Goal: Navigation & Orientation: Find specific page/section

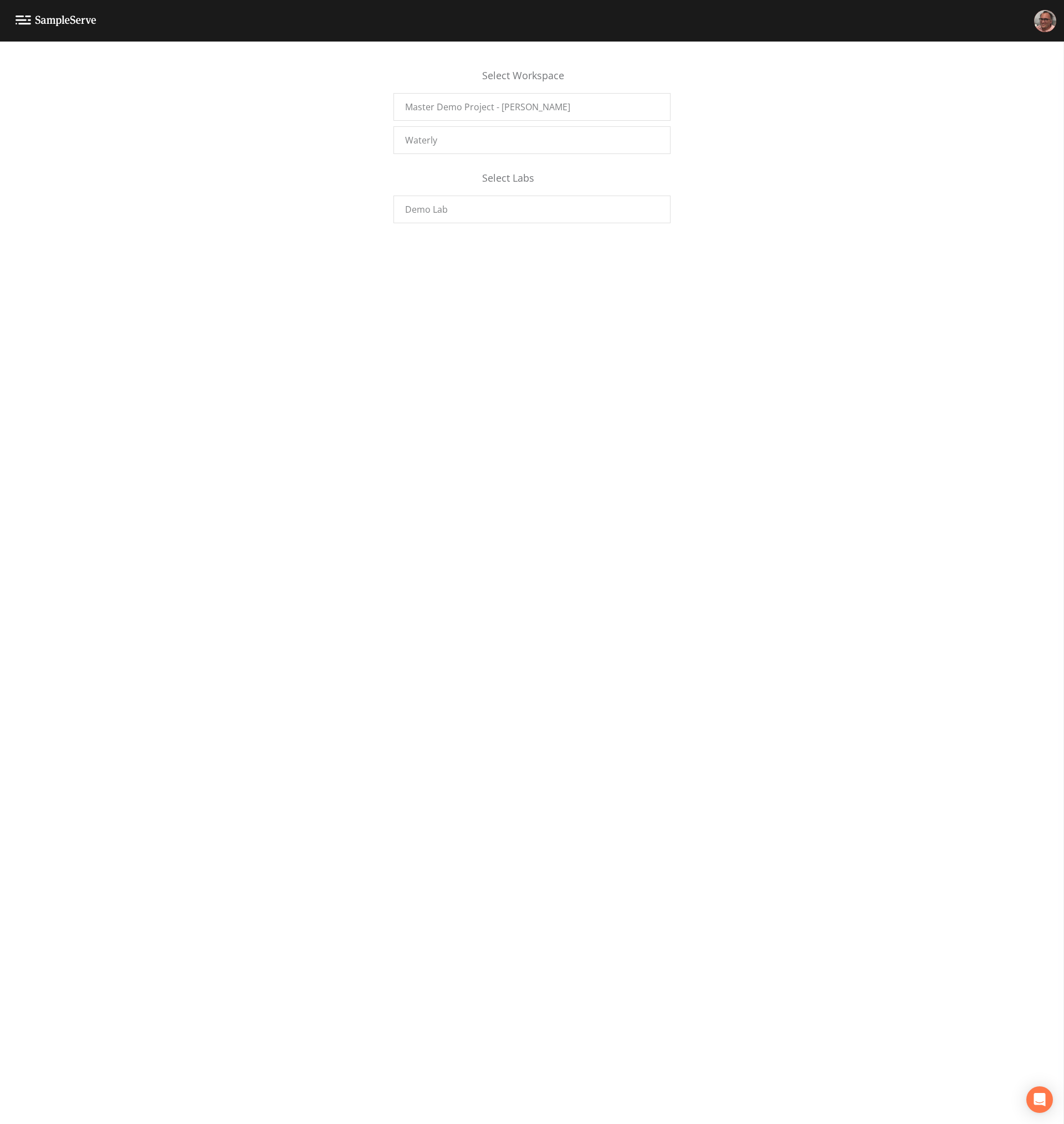
click at [536, 420] on div "Select Workspace Master Demo Project - Mike F. Waterly Select Labs Demo Lab" at bounding box center [532, 583] width 1064 height 1083
click at [472, 467] on div "Select Workspace Master Demo Project - [PERSON_NAME] Waterly Select Labs Demo L…" at bounding box center [532, 583] width 1064 height 1083
click at [458, 428] on div "Select Workspace Master Demo Project - [PERSON_NAME] Waterly Select Labs Demo L…" at bounding box center [532, 583] width 1064 height 1083
click at [326, 598] on div "Select Workspace Master Demo Project - [PERSON_NAME] Waterly Select Labs Demo L…" at bounding box center [532, 583] width 1064 height 1083
click at [330, 602] on div "Select Workspace Master Demo Project - [PERSON_NAME] Waterly Select Labs Demo L…" at bounding box center [532, 583] width 1064 height 1083
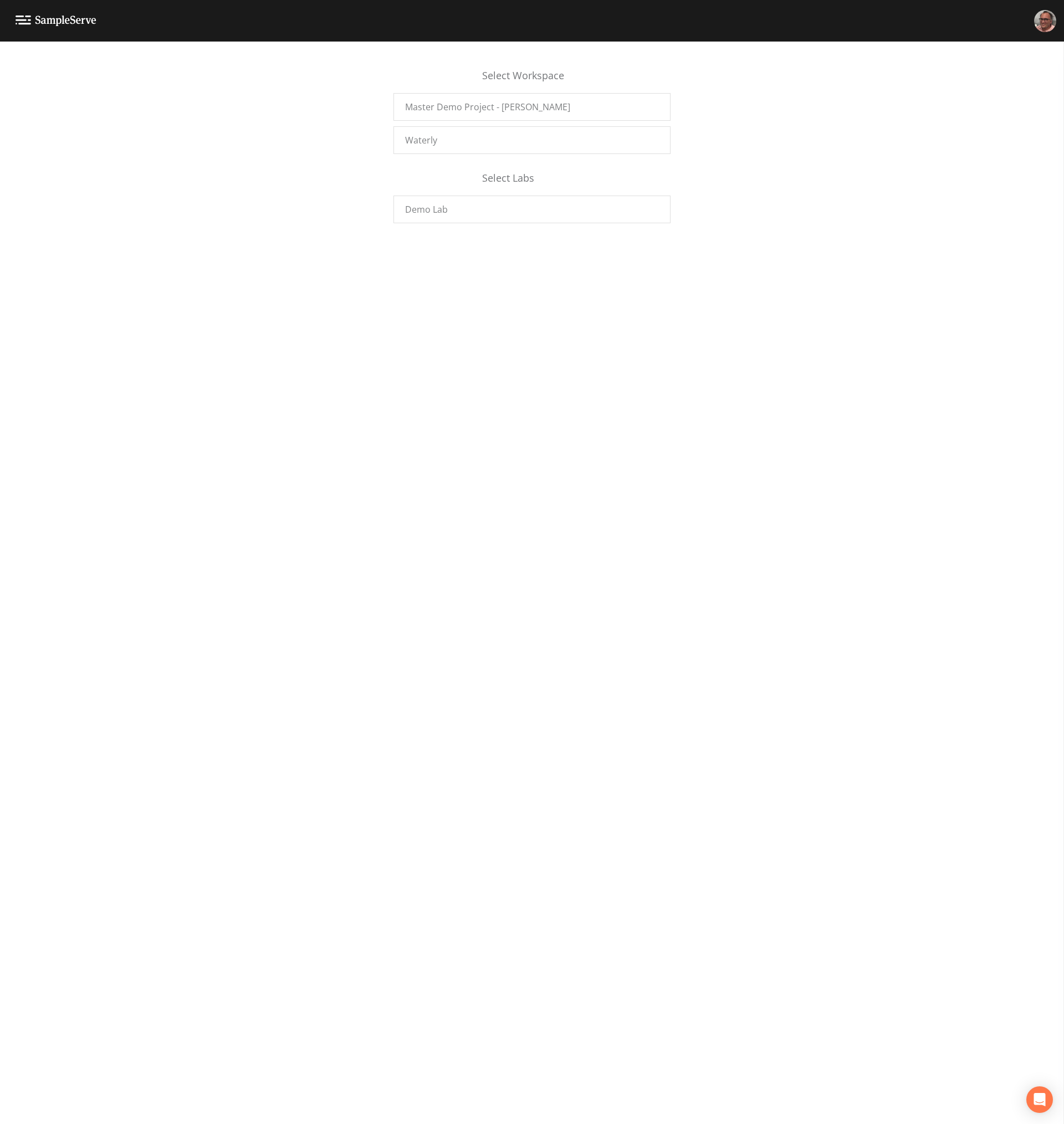
click at [373, 313] on div "Select Workspace Master Demo Project - [PERSON_NAME] Waterly Select Labs Demo L…" at bounding box center [532, 583] width 1064 height 1083
click at [365, 490] on div "Select Workspace Master Demo Project - [PERSON_NAME] Waterly Select Labs Demo L…" at bounding box center [532, 583] width 1064 height 1083
click at [694, 411] on div "Select Workspace Master Demo Project - [PERSON_NAME] Waterly Select Labs Demo L…" at bounding box center [532, 583] width 1064 height 1083
click at [594, 558] on div "Select Workspace Master Demo Project - [PERSON_NAME] Waterly Select Labs Demo L…" at bounding box center [532, 583] width 1064 height 1083
click at [805, 315] on div "Select Workspace Master Demo Project - [PERSON_NAME] Waterly Select Labs Demo L…" at bounding box center [532, 583] width 1064 height 1083
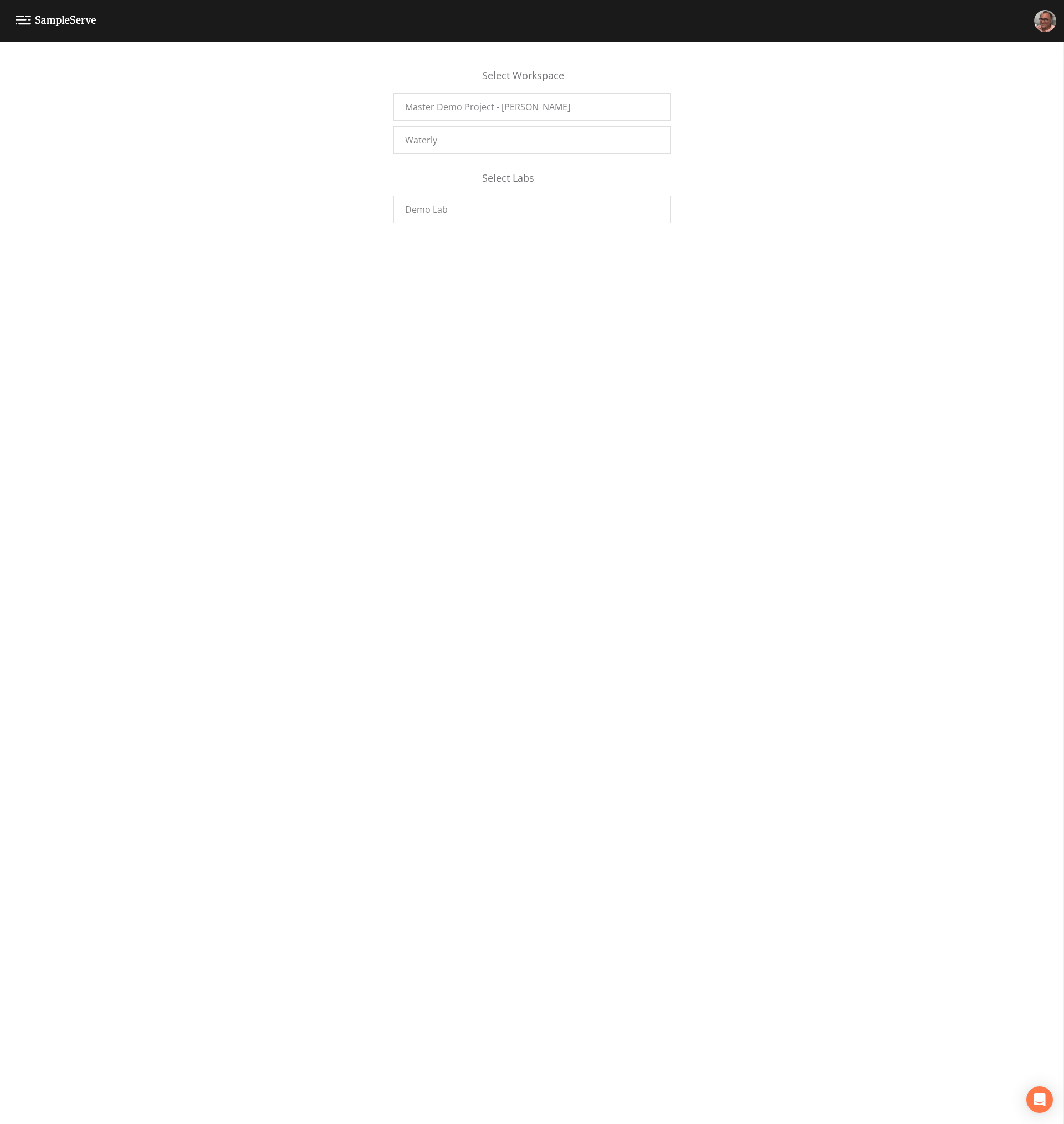
click at [689, 413] on div "Select Workspace Master Demo Project - [PERSON_NAME] Waterly Select Labs Demo L…" at bounding box center [532, 583] width 1064 height 1083
click at [684, 413] on div "Select Workspace Master Demo Project - [PERSON_NAME] Waterly Select Labs Demo L…" at bounding box center [532, 583] width 1064 height 1083
click at [337, 378] on div "Select Workspace Master Demo Project - [PERSON_NAME] Waterly Select Labs Demo L…" at bounding box center [532, 583] width 1064 height 1083
click at [433, 501] on div "Select Workspace Master Demo Project - [PERSON_NAME] Waterly Select Labs Demo L…" at bounding box center [532, 583] width 1064 height 1083
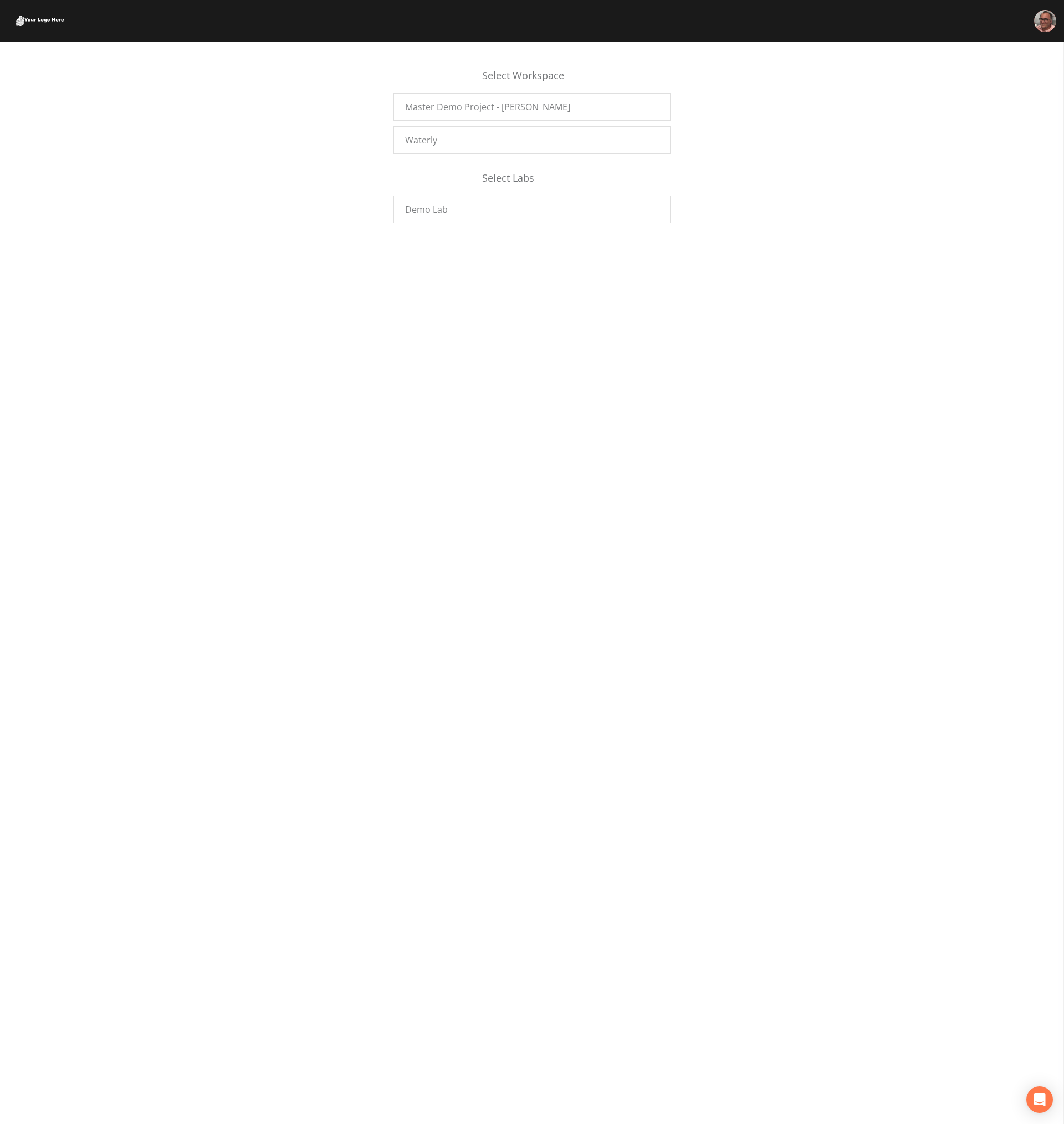
click at [460, 537] on div "Select Workspace Master Demo Project - [PERSON_NAME] Waterly Select Labs Demo L…" at bounding box center [532, 583] width 1064 height 1083
drag, startPoint x: 473, startPoint y: 515, endPoint x: 585, endPoint y: 517, distance: 112.0
click at [474, 515] on div "Select Workspace Master Demo Project - [PERSON_NAME] Waterly Select Labs Demo L…" at bounding box center [532, 583] width 1064 height 1083
